Goal: Task Accomplishment & Management: Manage account settings

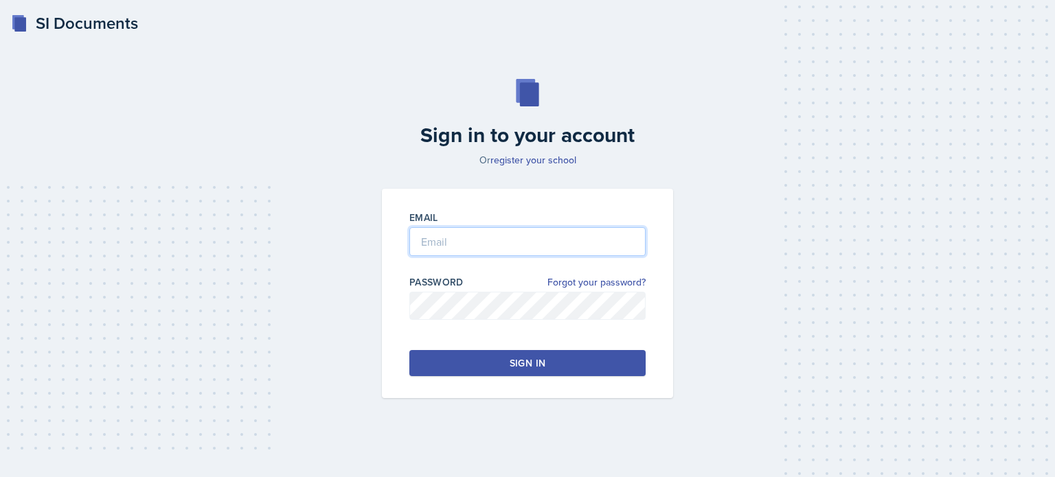
click at [508, 247] on input "email" at bounding box center [527, 241] width 236 height 29
type input "[EMAIL_ADDRESS][DOMAIN_NAME]"
click at [571, 282] on link "Forgot your password?" at bounding box center [596, 282] width 98 height 14
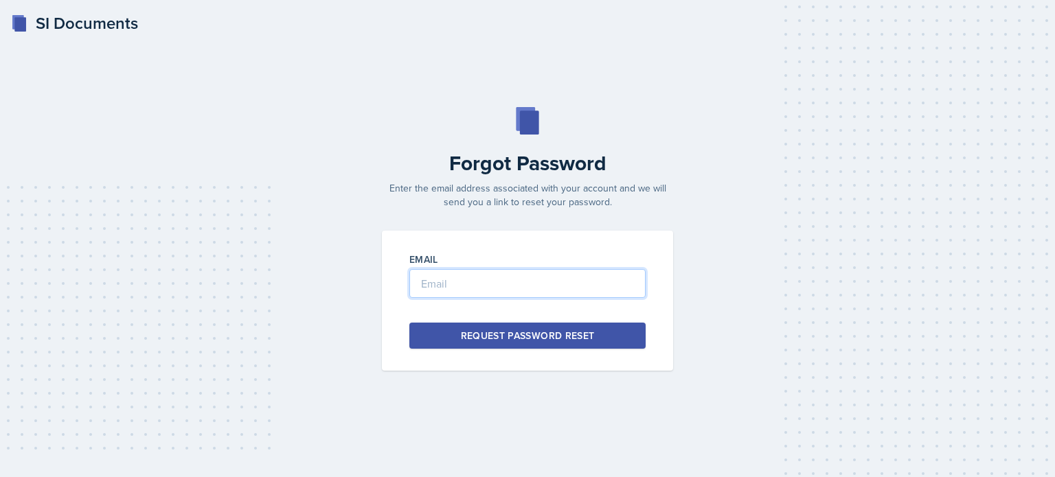
click at [456, 284] on input "email" at bounding box center [527, 283] width 236 height 29
type input "a"
